Goal: Find specific page/section: Find specific page/section

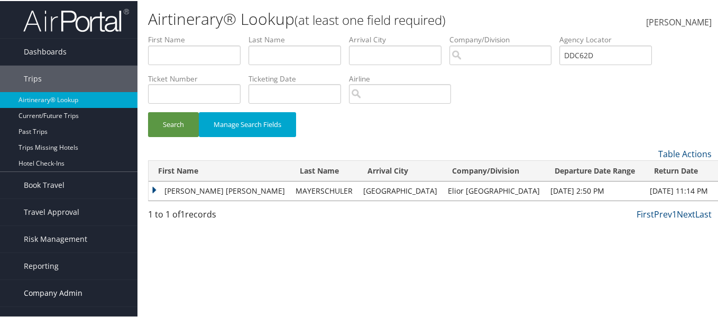
click at [51, 290] on span "Company Admin" at bounding box center [53, 292] width 59 height 26
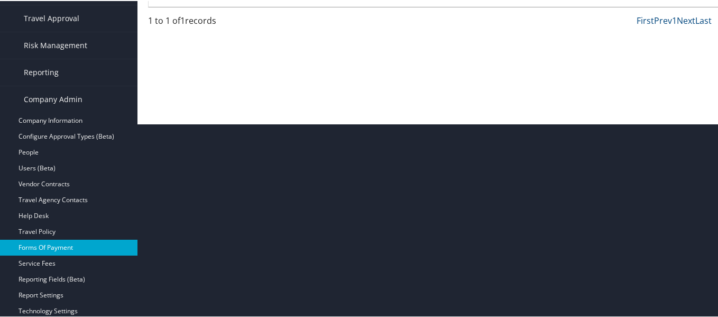
scroll to position [212, 0]
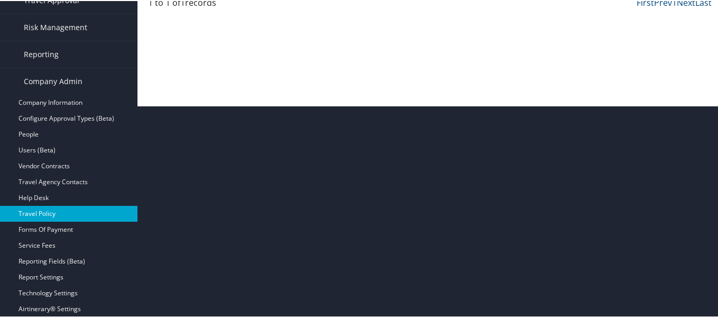
click at [43, 207] on link "Travel Policy" at bounding box center [69, 213] width 138 height 16
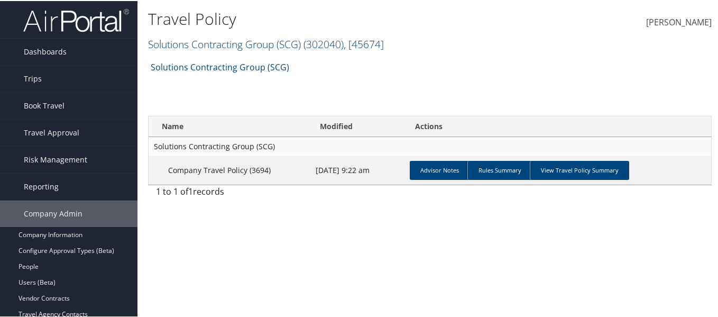
click at [285, 45] on link "Solutions Contracting Group (SCG) ( 302040 ) , [ 45674 ]" at bounding box center [266, 43] width 236 height 14
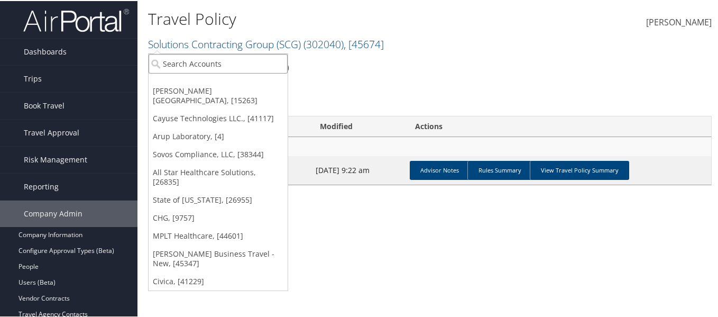
click at [259, 69] on input "search" at bounding box center [218, 63] width 139 height 20
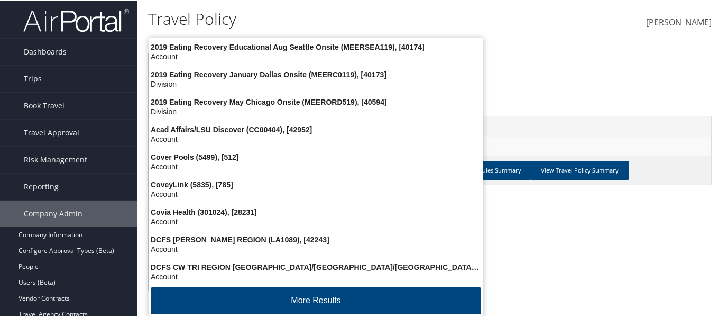
type input "cov"
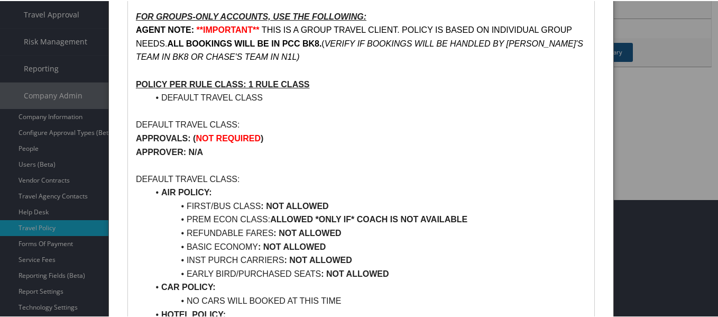
scroll to position [35, 0]
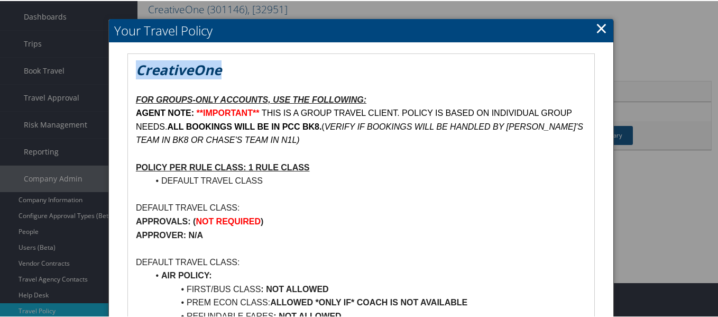
drag, startPoint x: 223, startPoint y: 71, endPoint x: 139, endPoint y: 66, distance: 84.3
click at [139, 66] on h1 "CreativeOne" at bounding box center [361, 68] width 451 height 19
copy em "CreativeOne"
